Goal: Navigation & Orientation: Find specific page/section

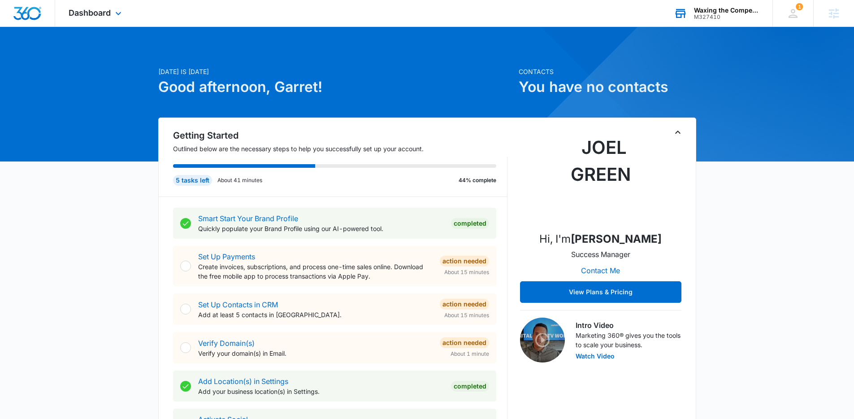
click at [723, 13] on div "Waxing the Competition LLC" at bounding box center [726, 10] width 65 height 7
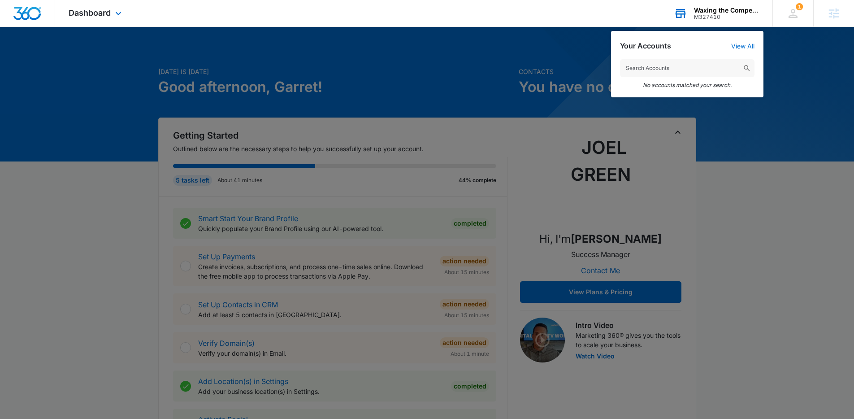
click at [671, 65] on input "text" at bounding box center [687, 68] width 134 height 18
click at [672, 70] on input "text" at bounding box center [687, 68] width 134 height 18
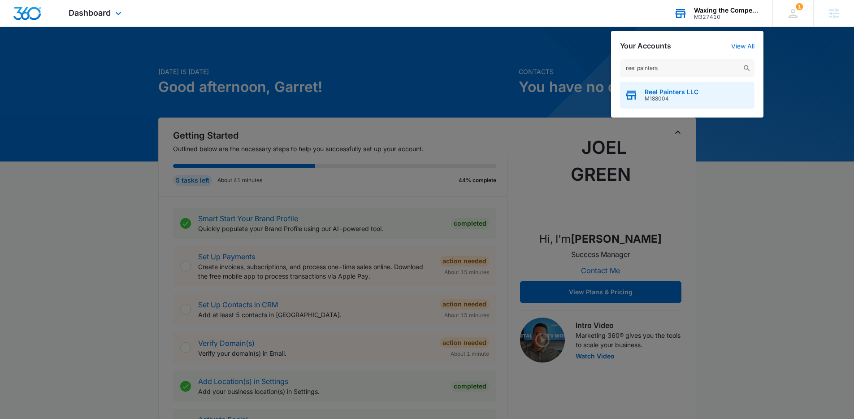
type input "reel painters"
click at [675, 93] on span "Reel Painters LLC" at bounding box center [672, 91] width 54 height 7
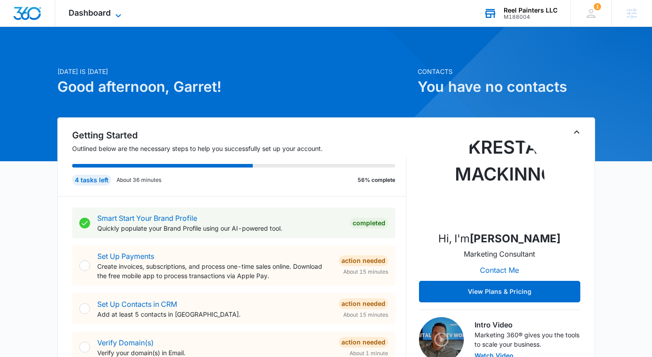
click at [107, 15] on span "Dashboard" at bounding box center [90, 12] width 42 height 9
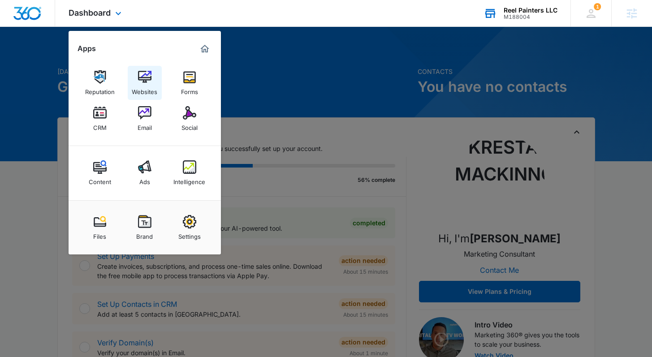
click at [143, 79] on img at bounding box center [144, 76] width 13 height 13
